Goal: Complete application form

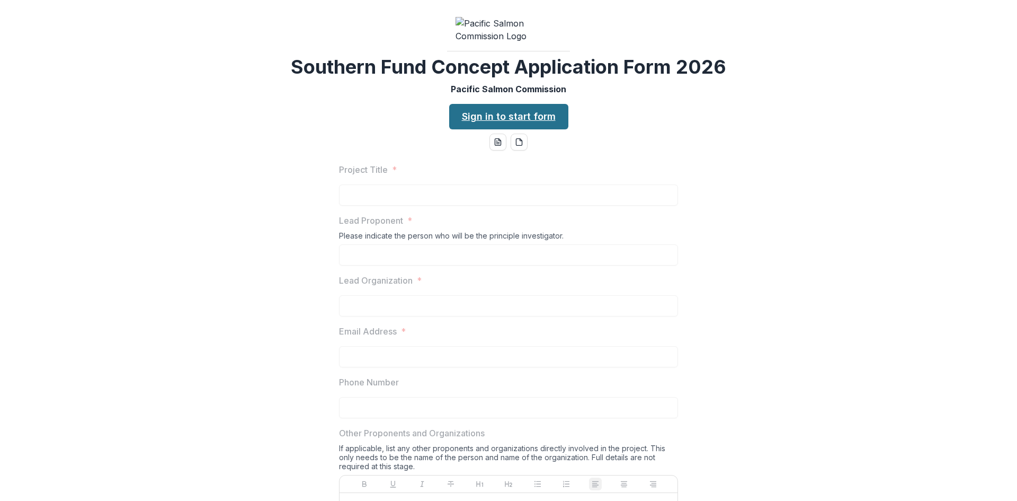
click at [459, 129] on link "Sign in to start form" at bounding box center [508, 116] width 119 height 25
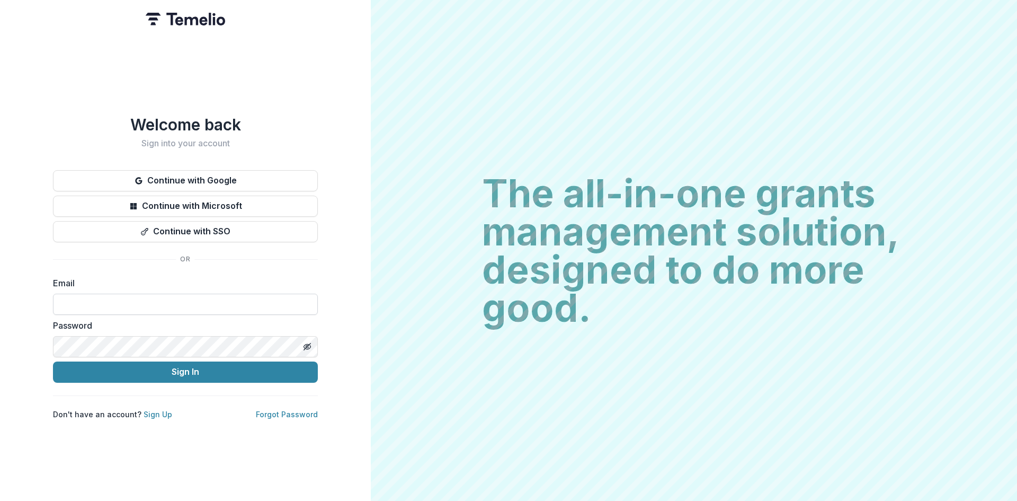
click at [153, 303] on input at bounding box center [185, 304] width 265 height 21
type input "**********"
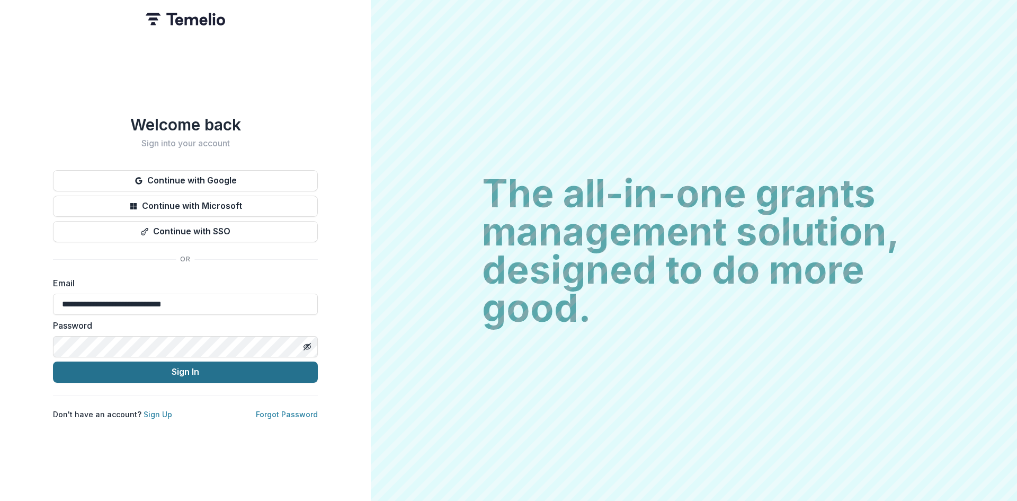
click at [175, 361] on button "Sign In" at bounding box center [185, 371] width 265 height 21
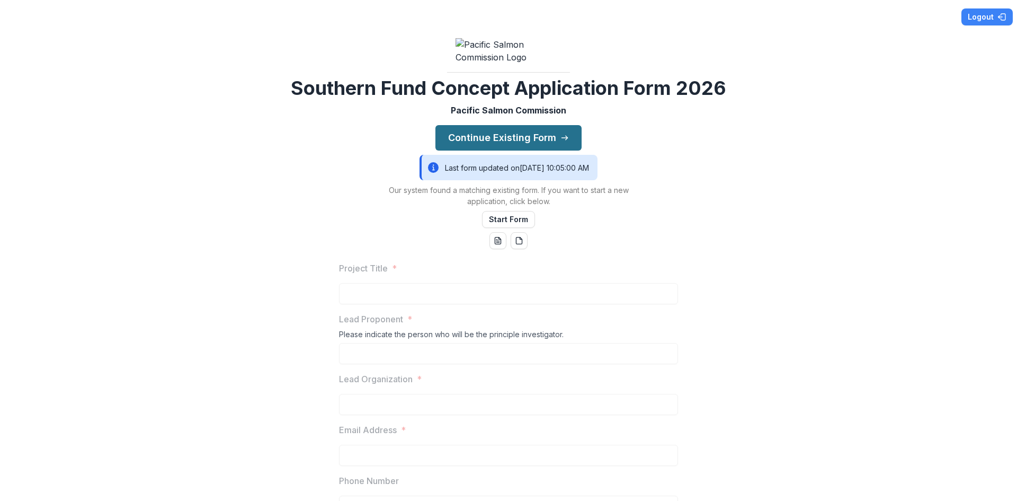
click at [476, 150] on button "Continue Existing Form" at bounding box center [509, 137] width 146 height 25
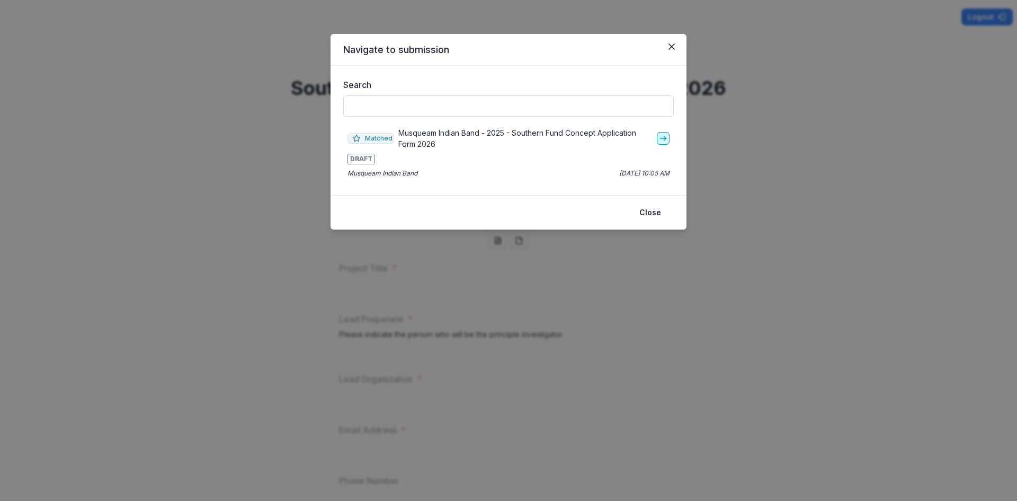
click at [660, 134] on icon "go-to" at bounding box center [663, 138] width 8 height 8
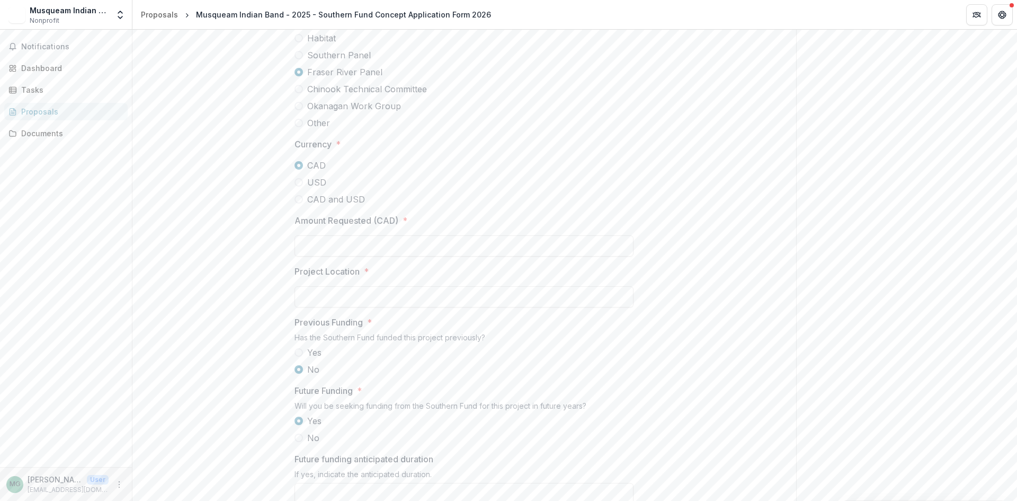
scroll to position [689, 0]
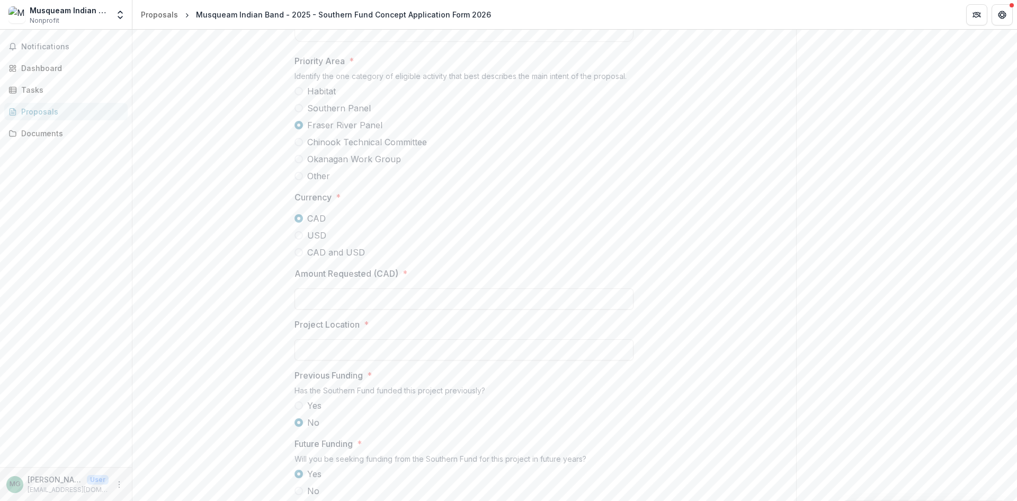
click at [299, 112] on span at bounding box center [299, 108] width 8 height 8
